Goal: Book appointment/travel/reservation

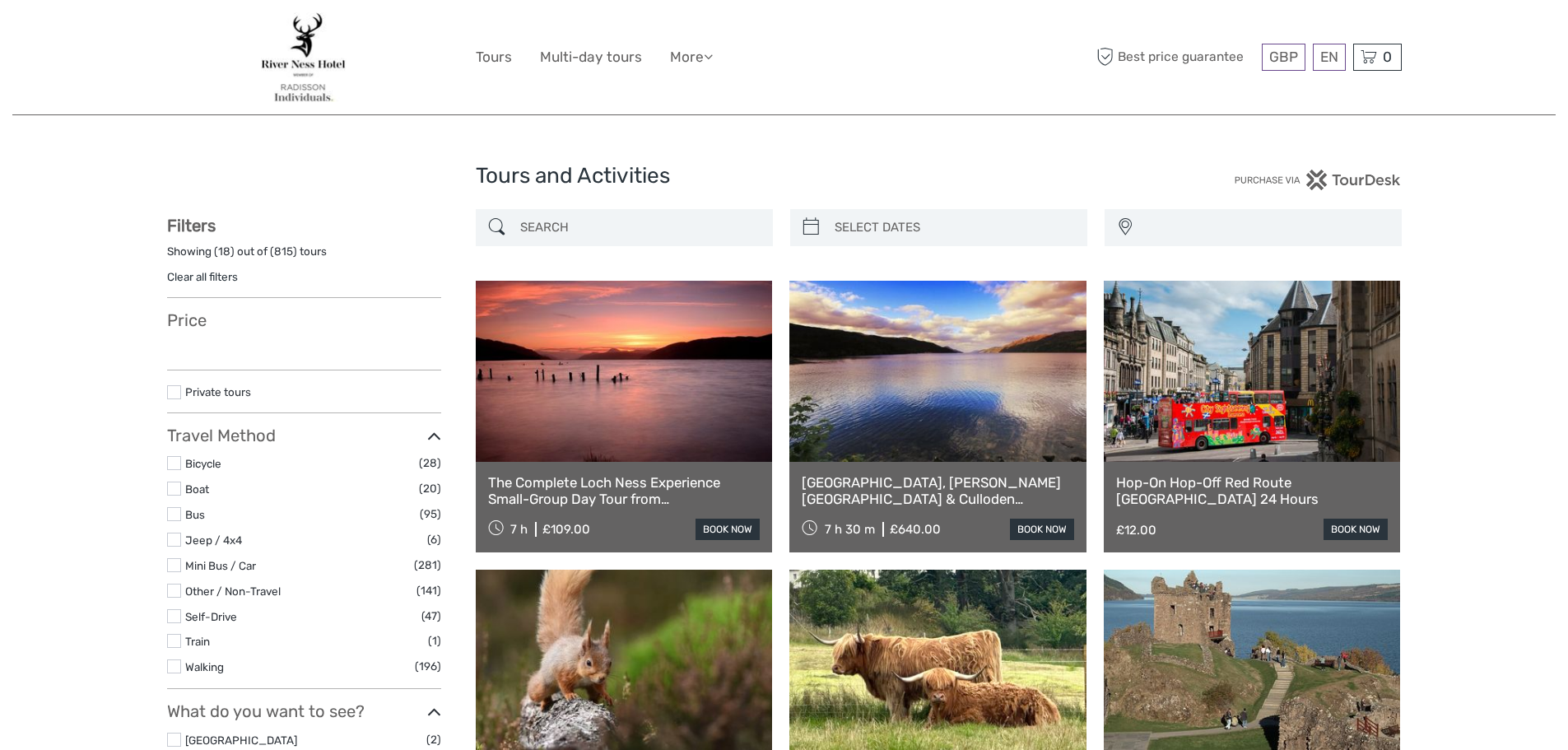
select select
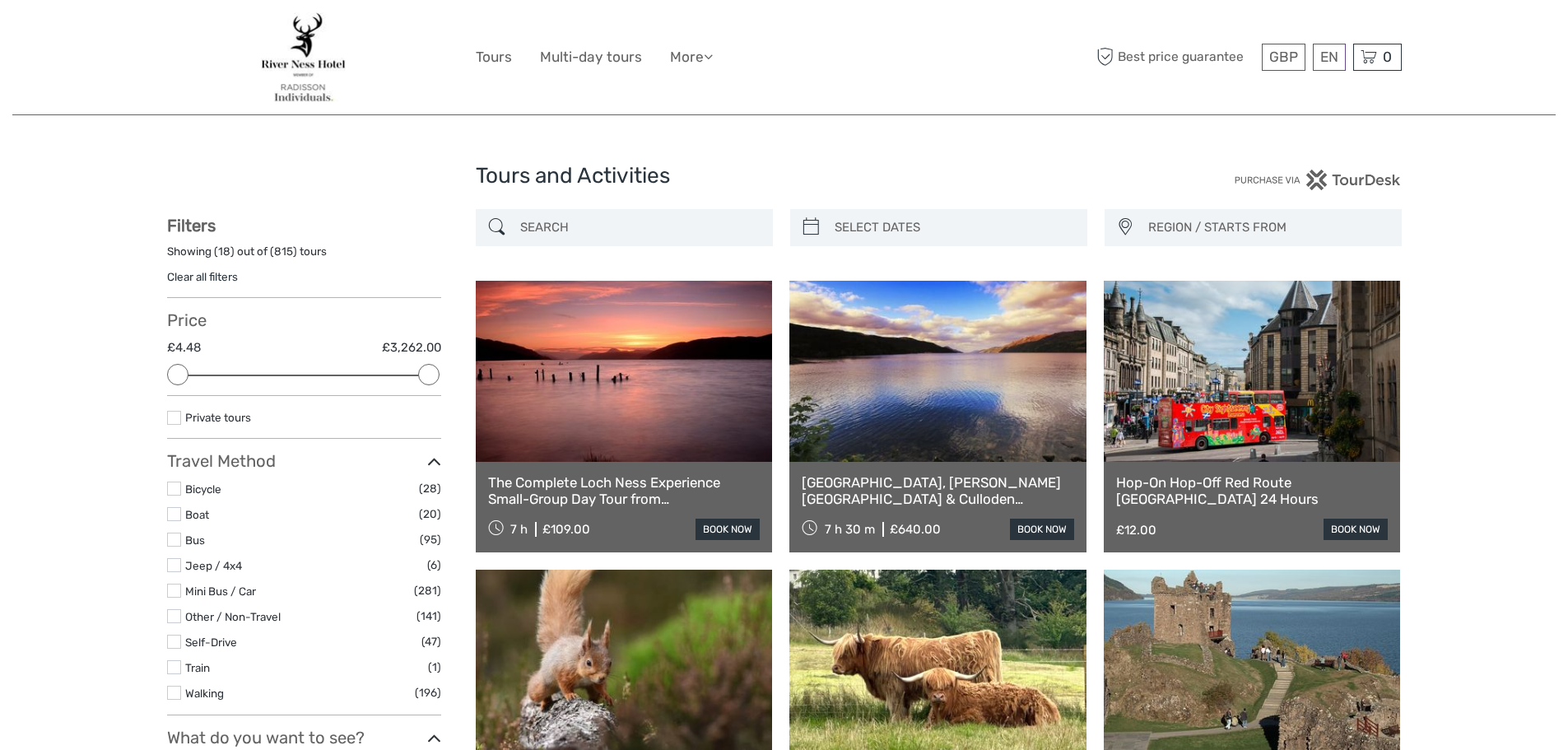
click at [553, 230] on input "search" at bounding box center [639, 228] width 251 height 29
type input "l"
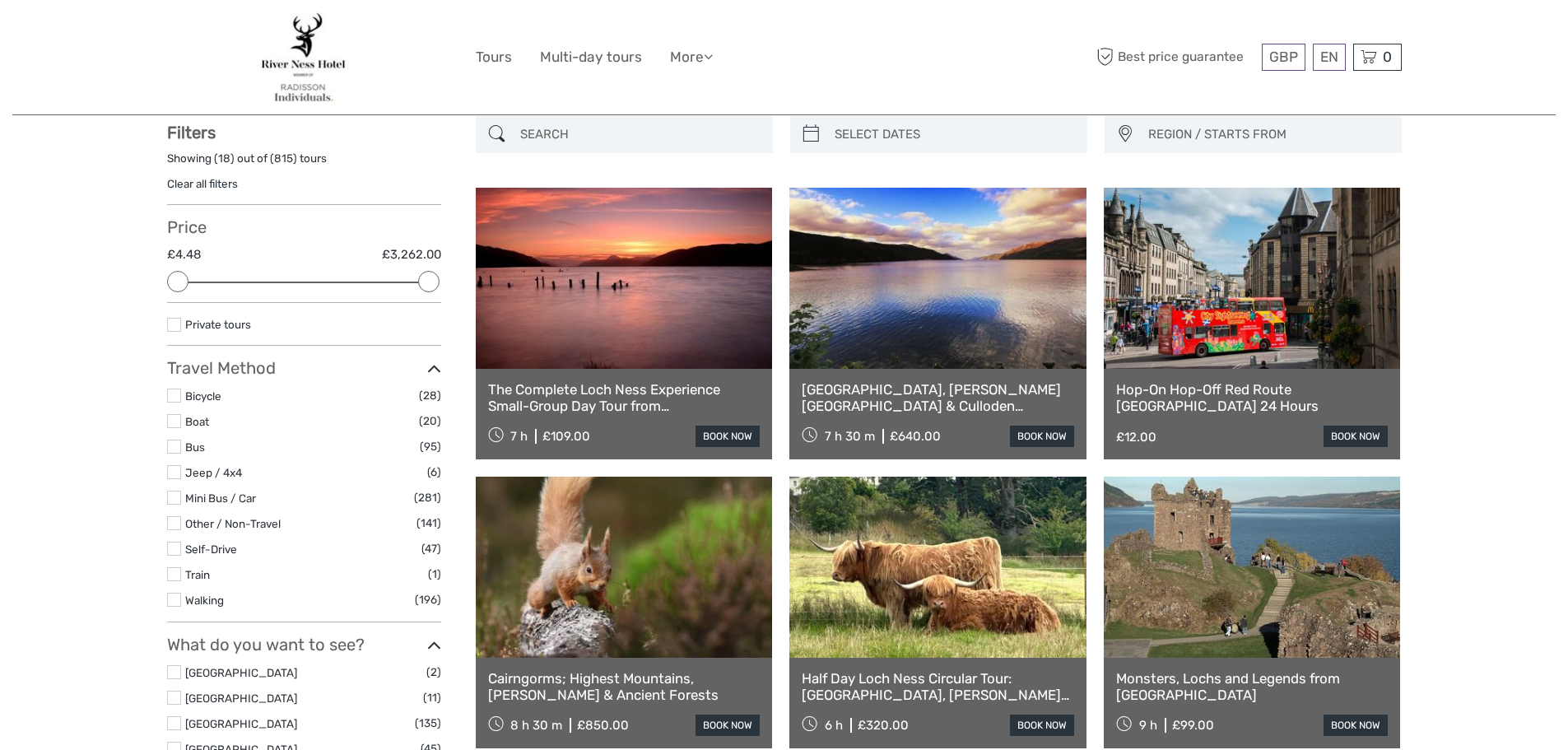
scroll to position [94, 0]
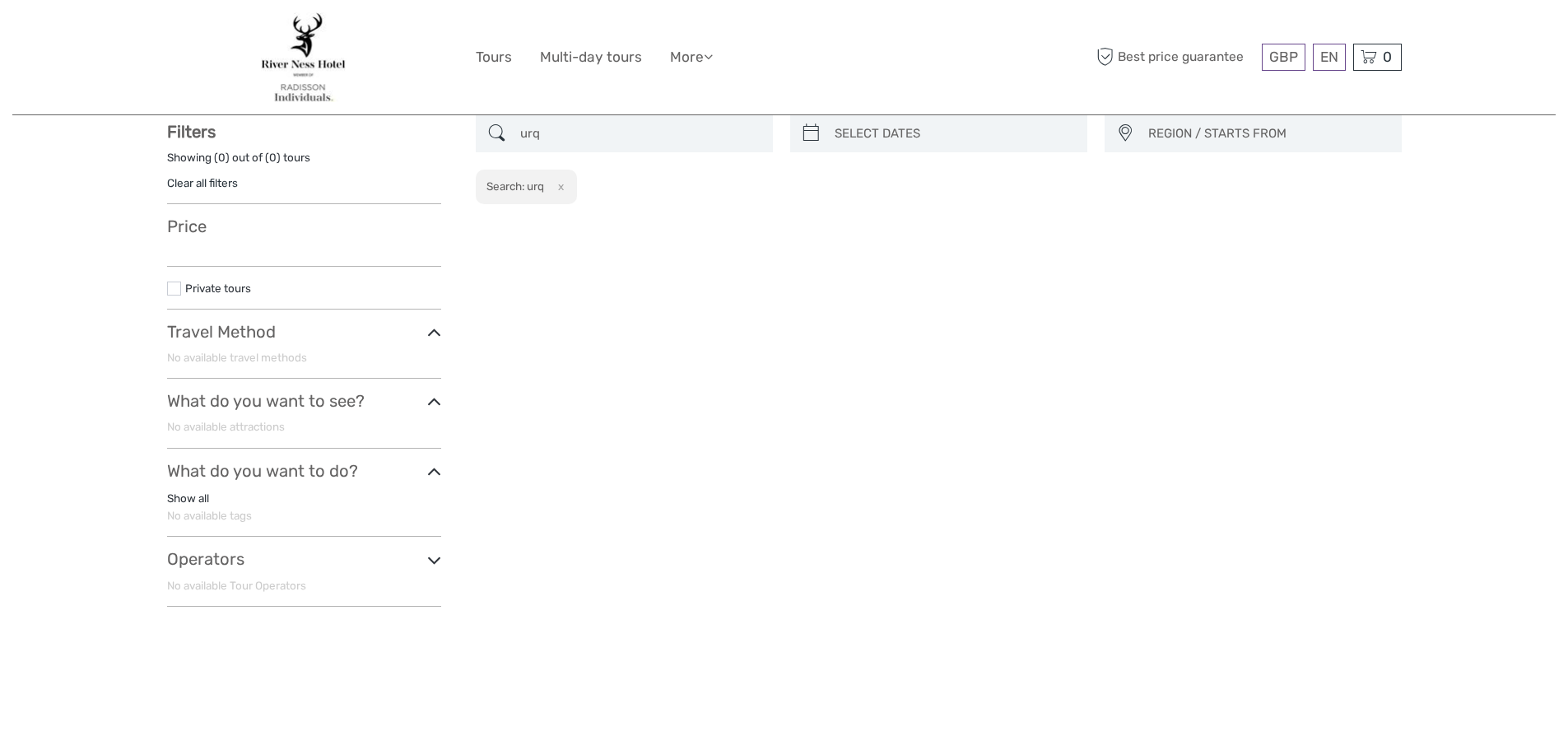
click at [598, 128] on input "urq" at bounding box center [639, 134] width 251 height 29
type input "u"
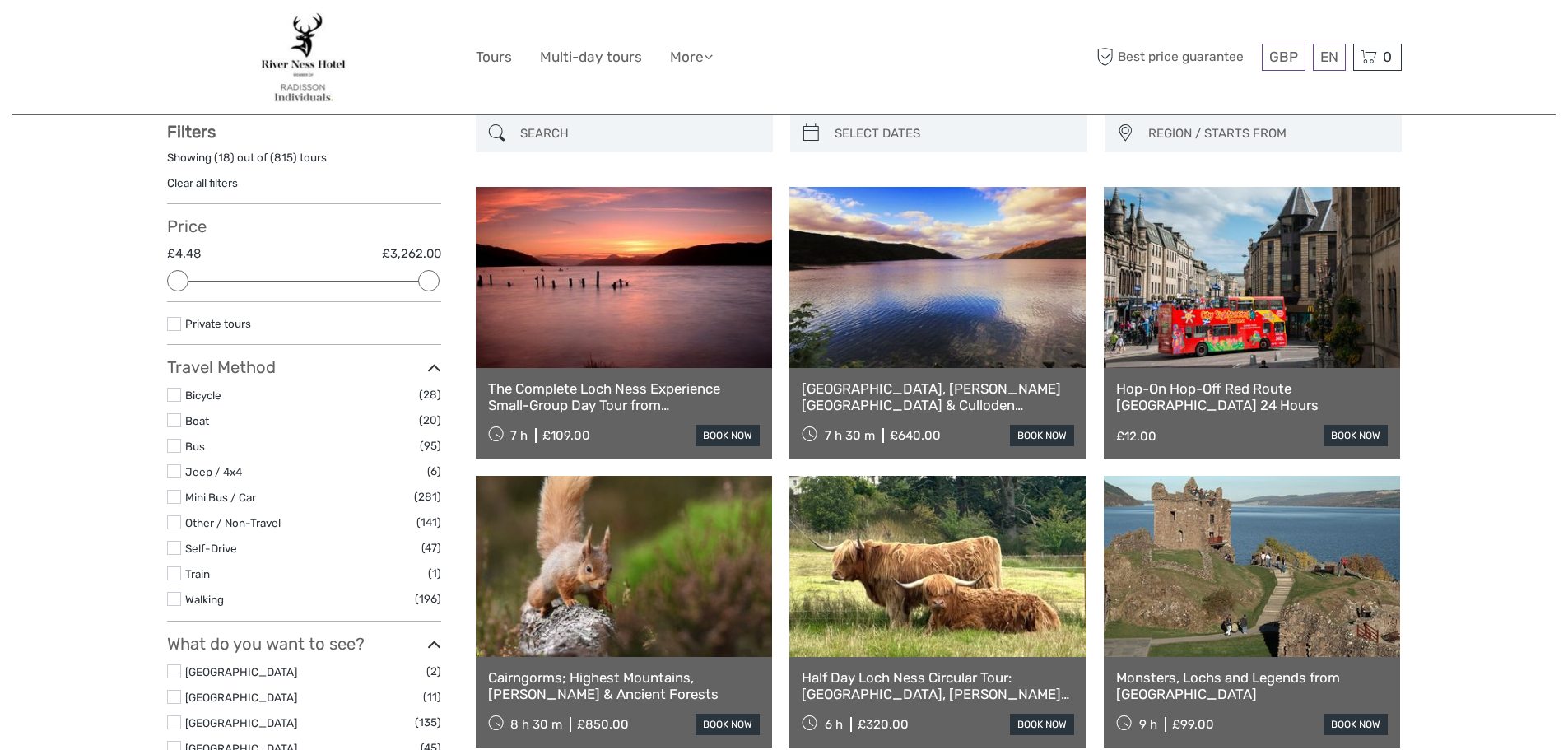
click at [1191, 135] on span "REGION / STARTS FROM" at bounding box center [1266, 134] width 252 height 27
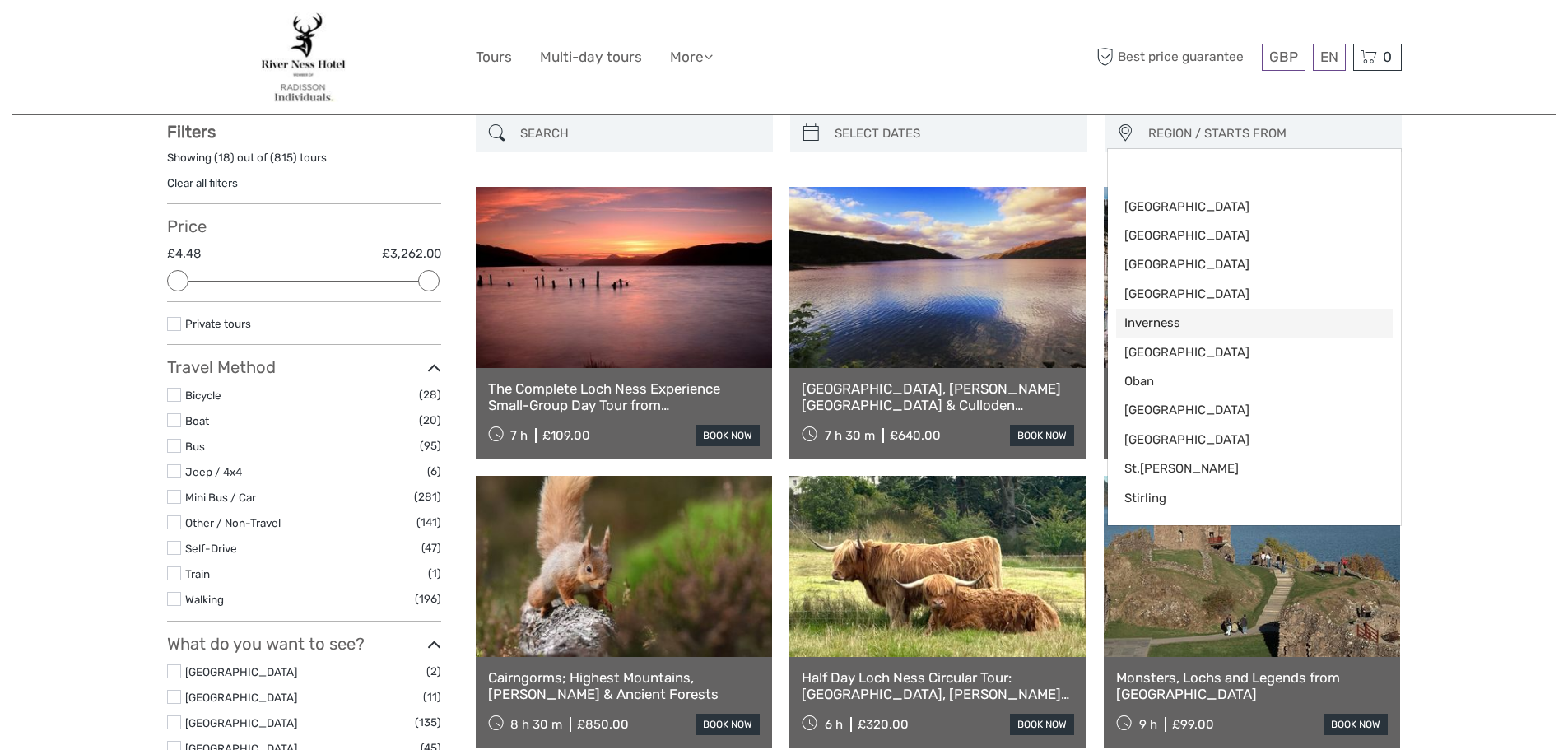
click at [1177, 324] on span "Inverness" at bounding box center [1240, 323] width 232 height 17
select select "Inverness"
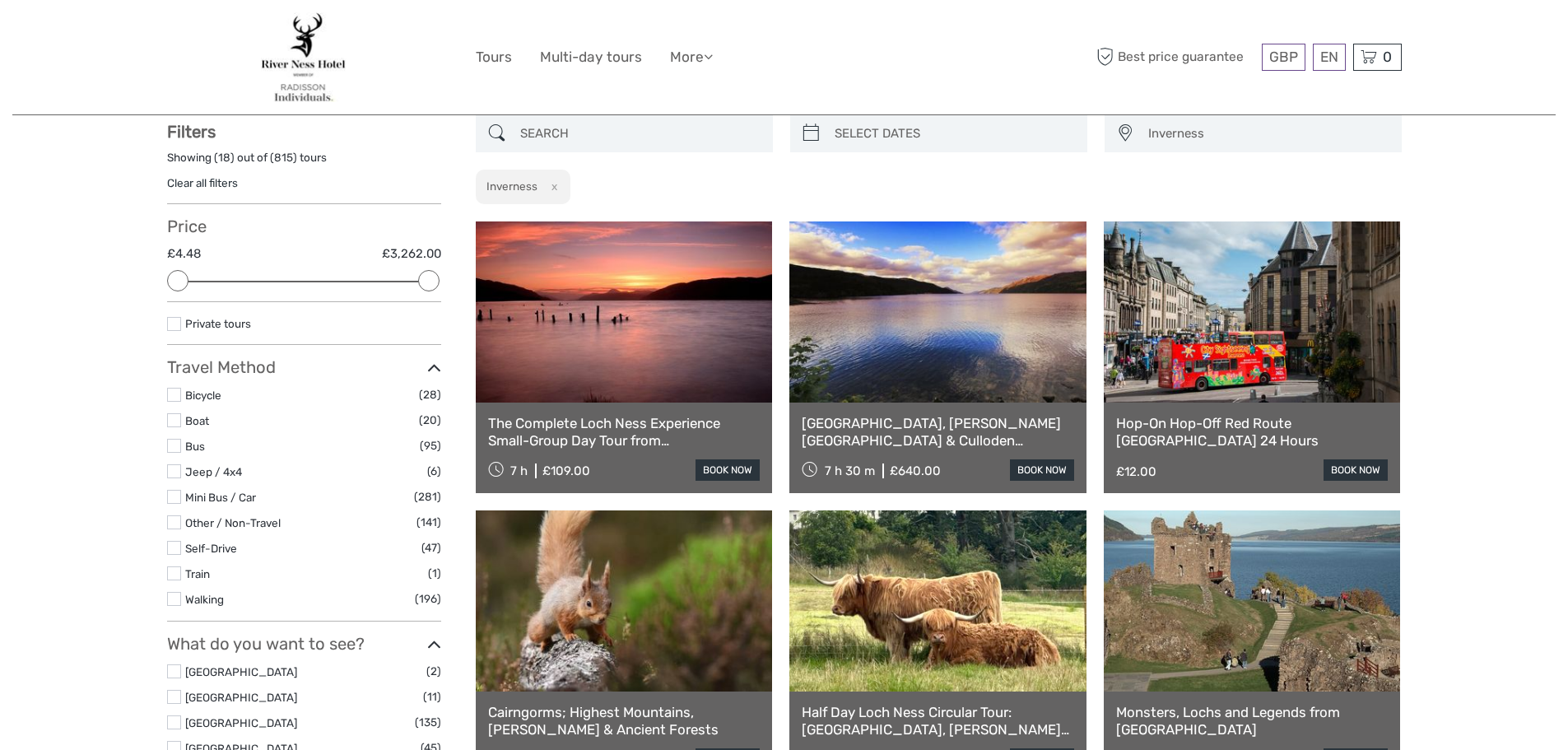
scroll to position [51, 0]
type input "[DATE]"
click at [891, 138] on input "search" at bounding box center [953, 134] width 251 height 29
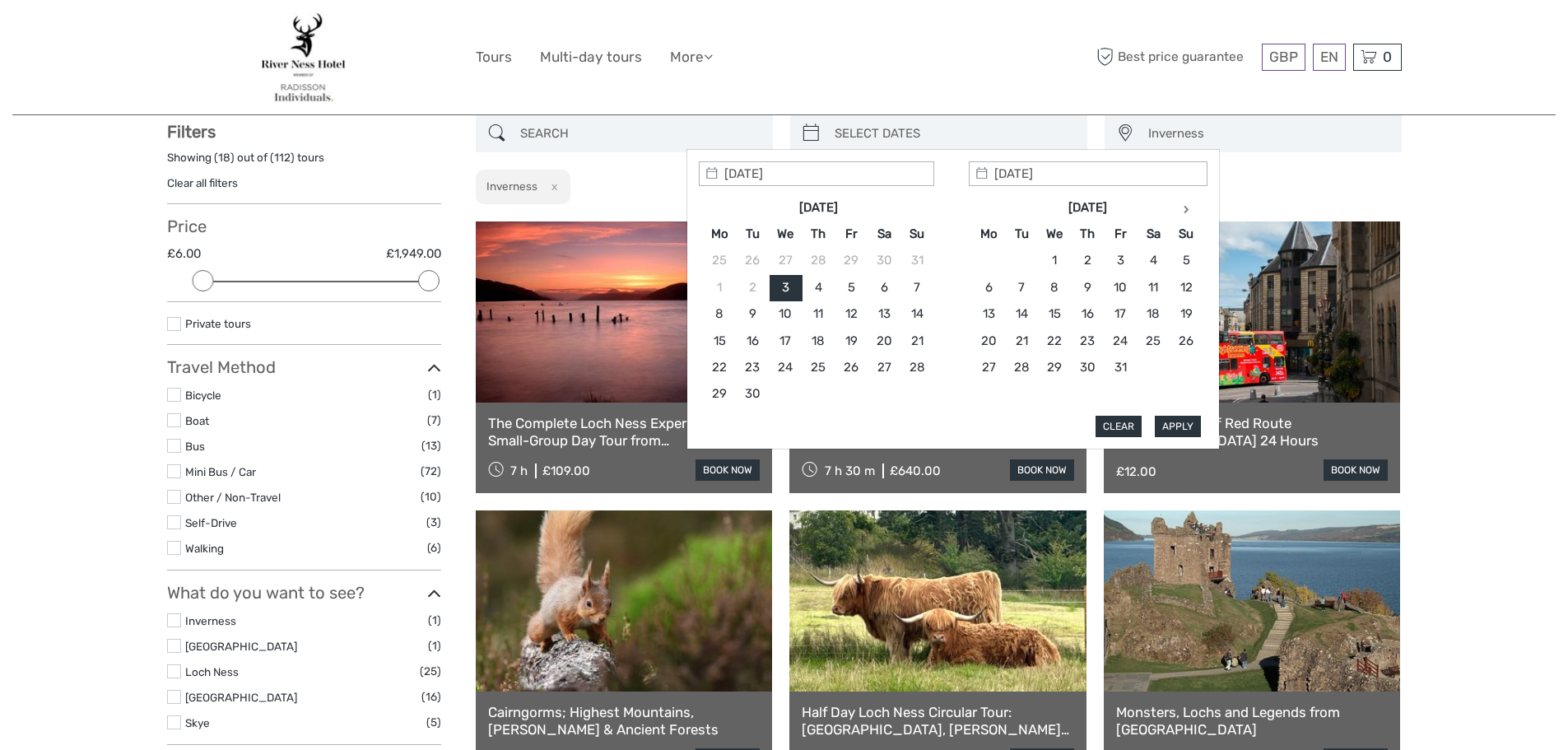
type input "[DATE]"
click at [1177, 425] on button "Apply" at bounding box center [1177, 426] width 46 height 21
type input "[DATE] - [DATE]"
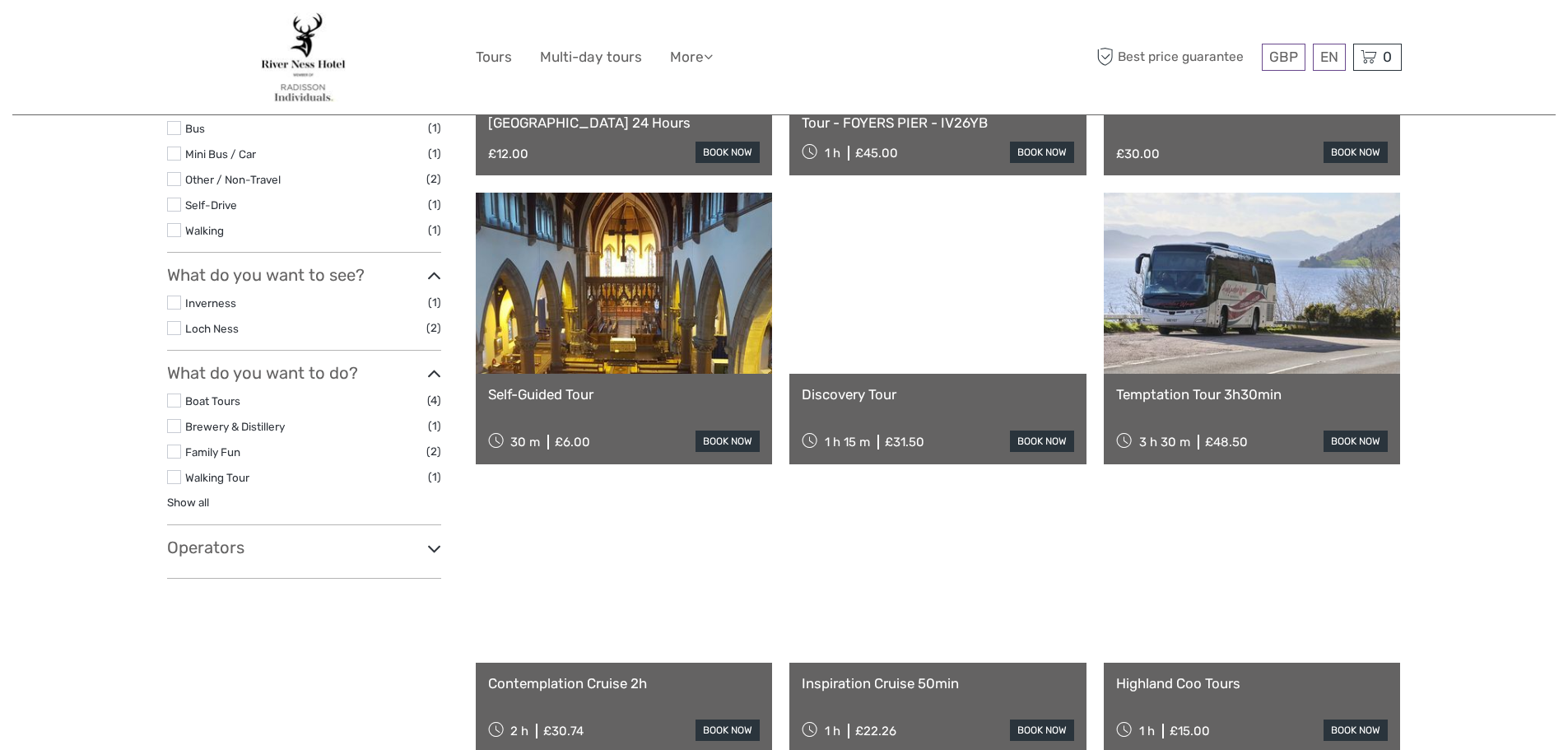
scroll to position [494, 0]
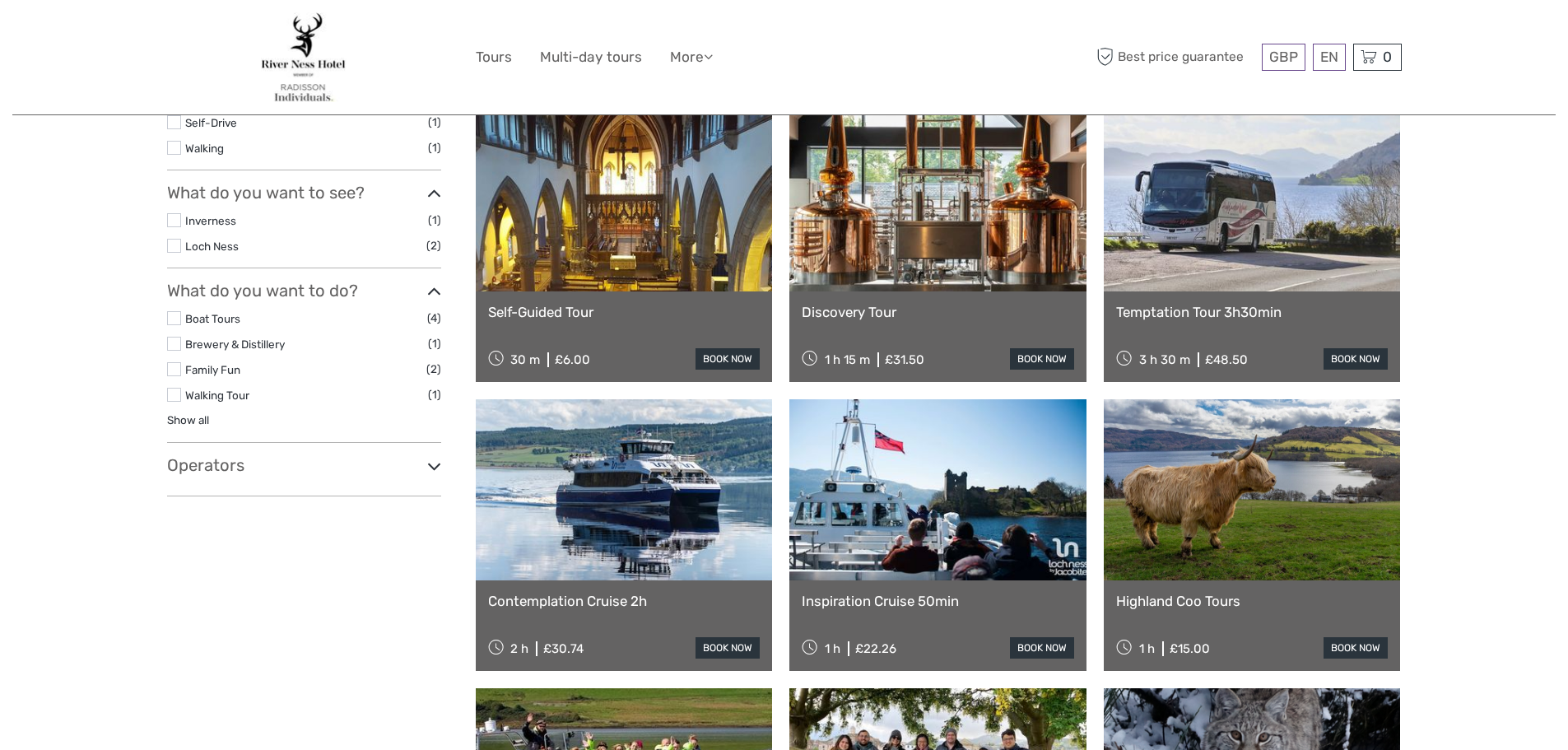
click at [618, 531] on link at bounding box center [624, 489] width 297 height 181
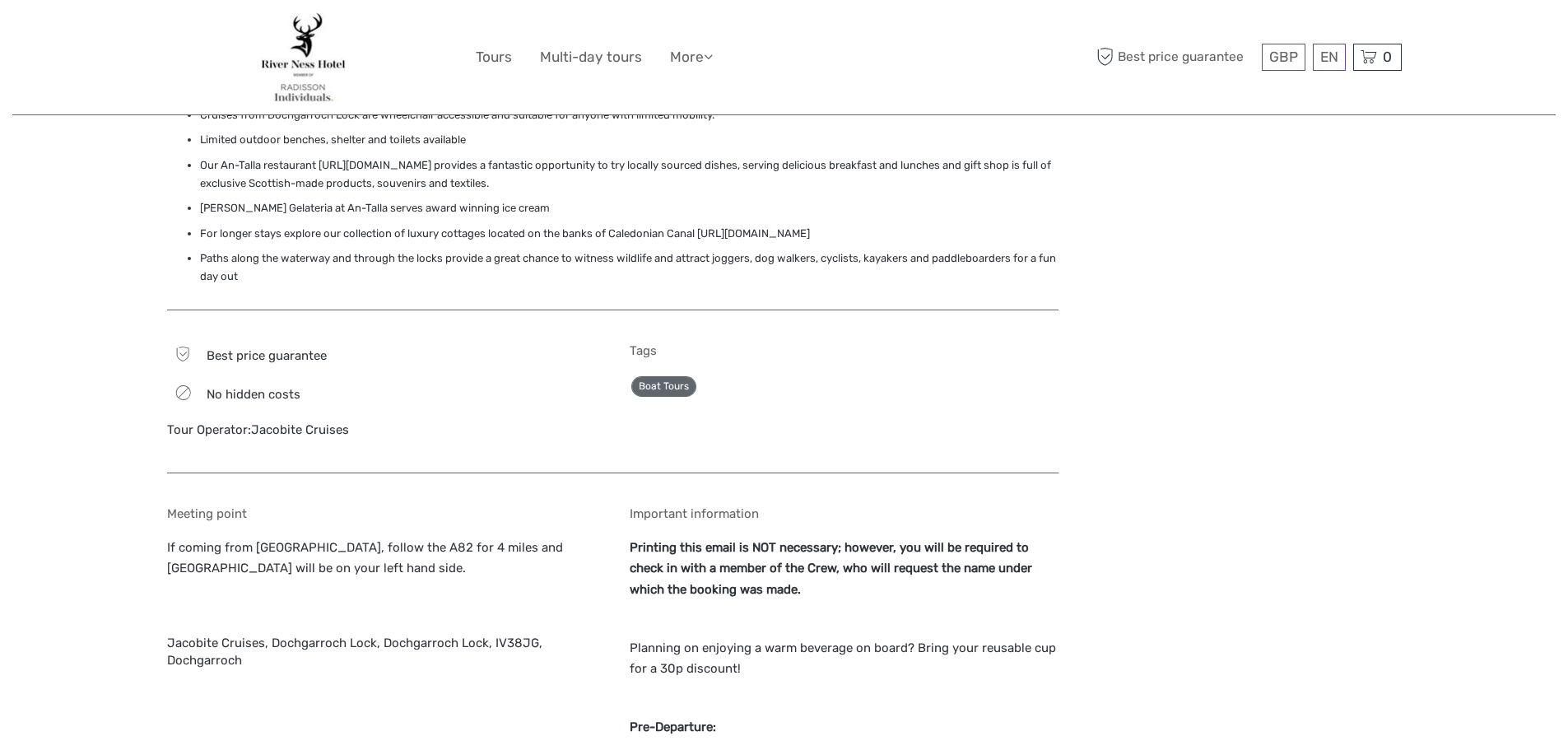
scroll to position [1564, 0]
